Goal: Information Seeking & Learning: Learn about a topic

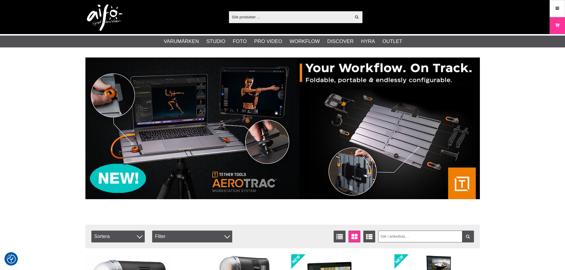
click at [273, 12] on div "Visa alla" at bounding box center [295, 17] width 133 height 12
click at [273, 16] on input "text" at bounding box center [290, 16] width 122 height 9
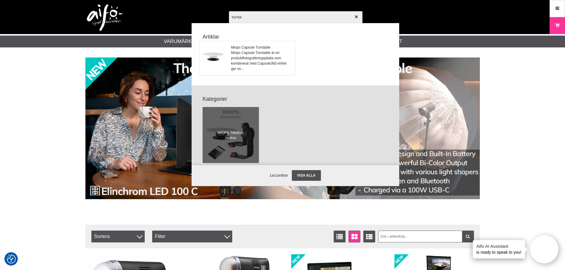
type input "turnta"
click at [246, 62] on span "Miops Capsule Turntable är en produktfotograferingsplatta som kombinerat med Ca…" at bounding box center [261, 60] width 60 height 21
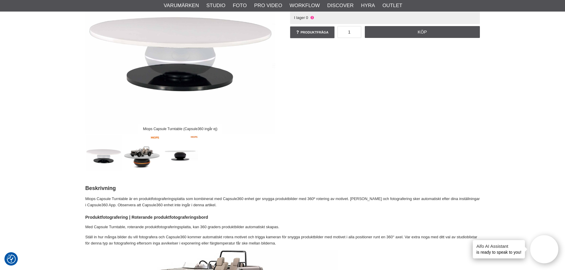
scroll to position [119, 0]
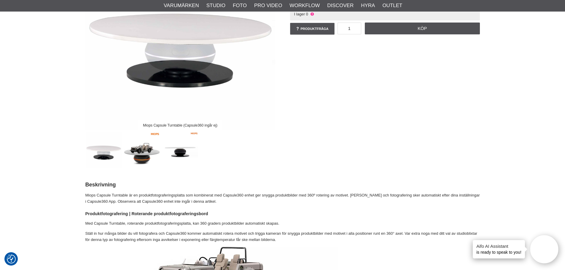
click at [141, 143] on img at bounding box center [142, 150] width 36 height 36
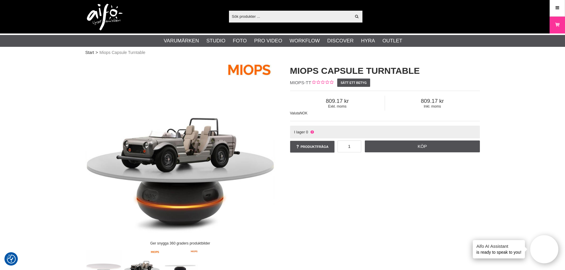
scroll to position [0, 0]
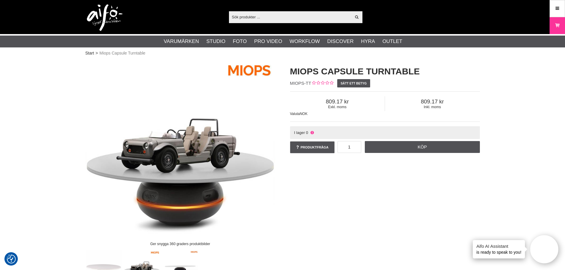
click at [295, 19] on input "text" at bounding box center [290, 16] width 122 height 9
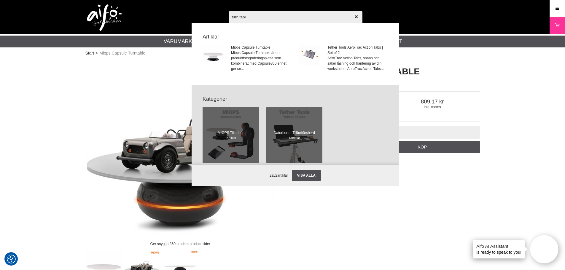
type input "turn table"
